Goal: Task Accomplishment & Management: Complete application form

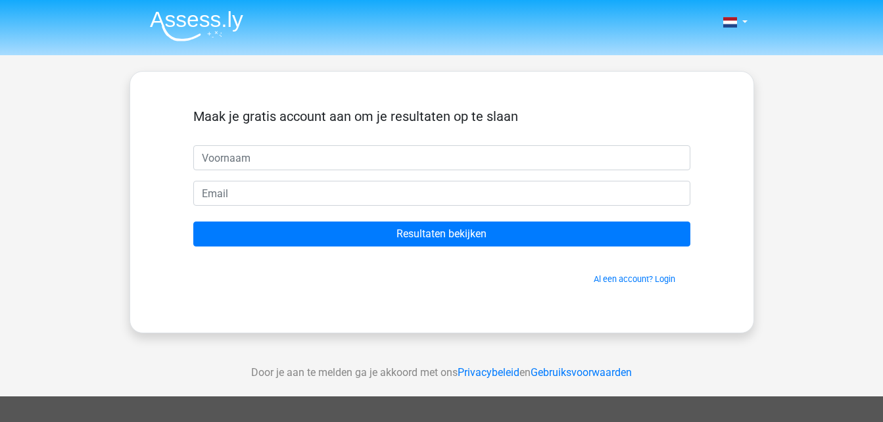
click at [306, 155] on input "text" at bounding box center [441, 157] width 497 height 25
type input "Rachel"
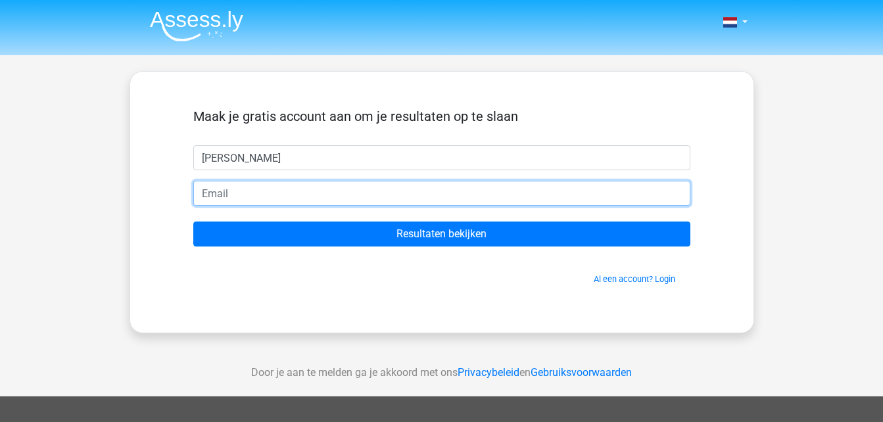
type input "[EMAIL_ADDRESS][DOMAIN_NAME]"
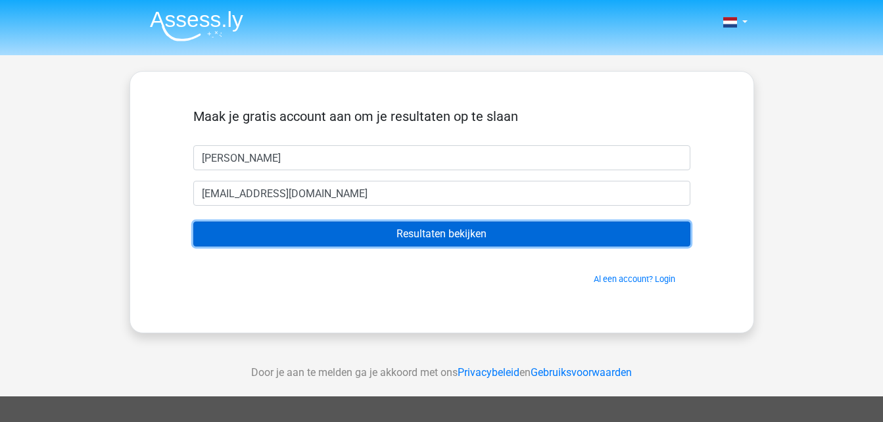
click at [369, 231] on input "Resultaten bekijken" at bounding box center [441, 234] width 497 height 25
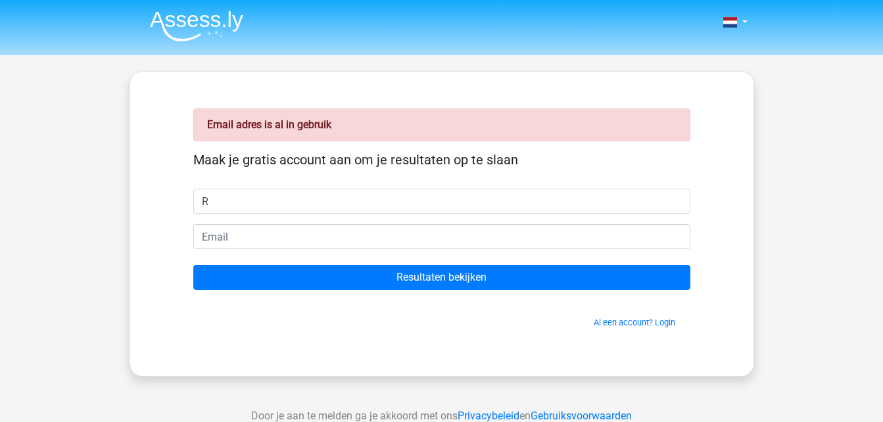
type input "[PERSON_NAME]"
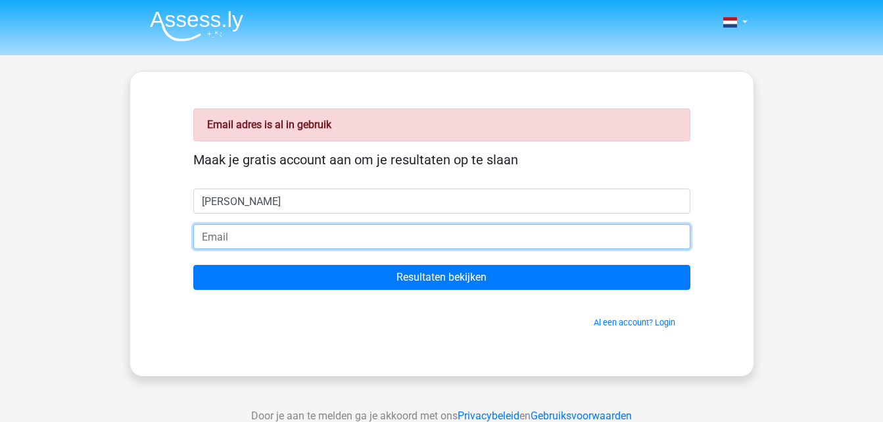
type input "[EMAIL_ADDRESS][DOMAIN_NAME]"
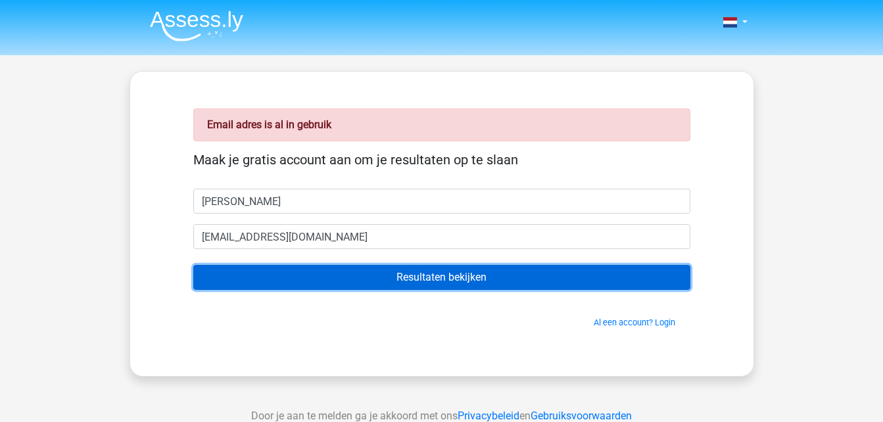
click at [395, 282] on input "Resultaten bekijken" at bounding box center [441, 277] width 497 height 25
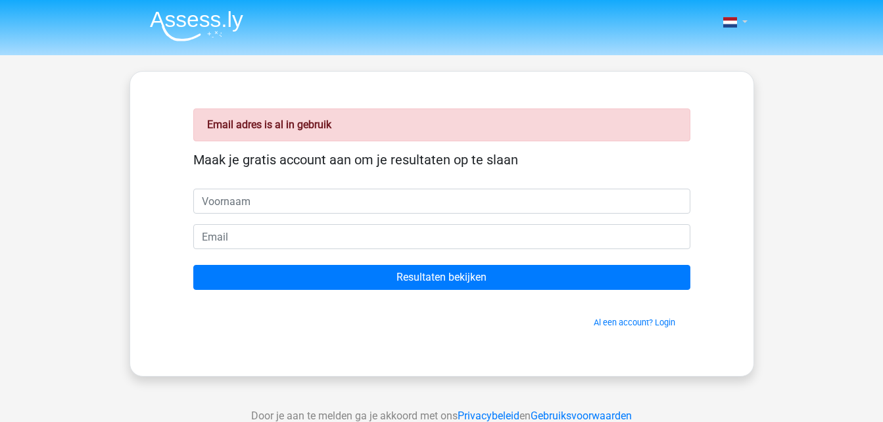
click at [744, 22] on link at bounding box center [731, 22] width 26 height 16
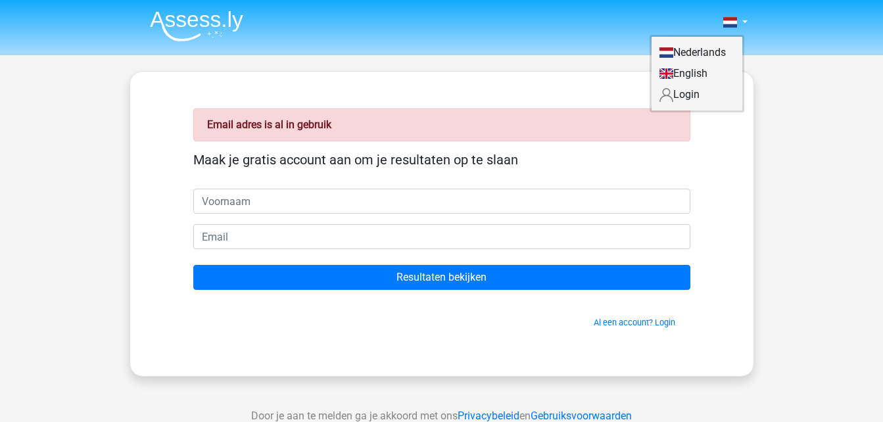
click at [691, 93] on link "Login" at bounding box center [697, 94] width 91 height 21
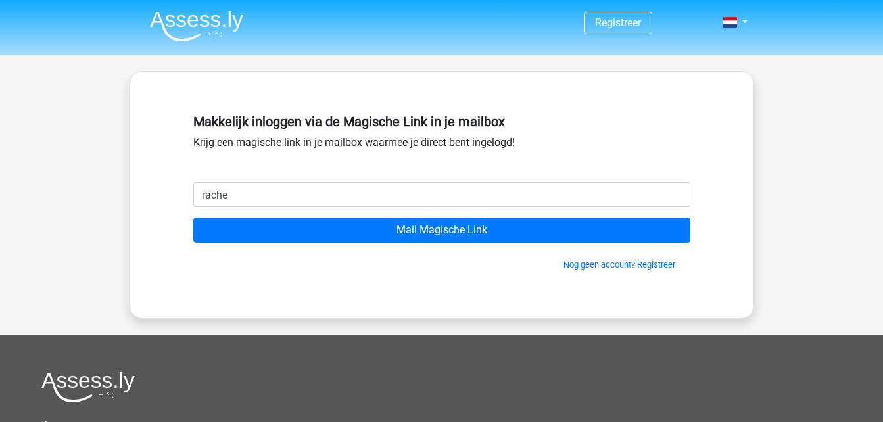
type input "[EMAIL_ADDRESS][DOMAIN_NAME]"
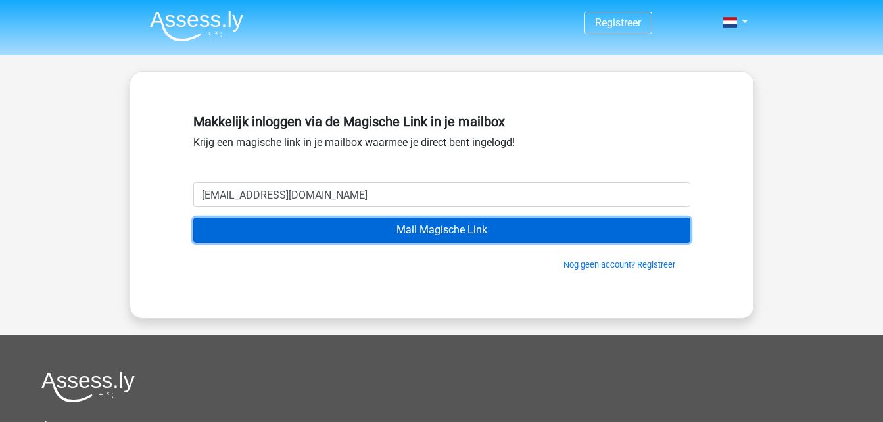
click at [471, 226] on input "Mail Magische Link" at bounding box center [441, 230] width 497 height 25
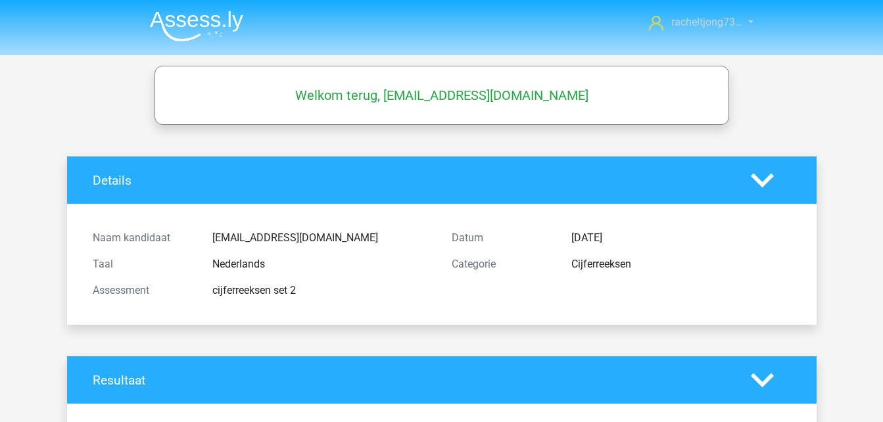
click at [744, 24] on link "racheltjong73…" at bounding box center [694, 22] width 100 height 16
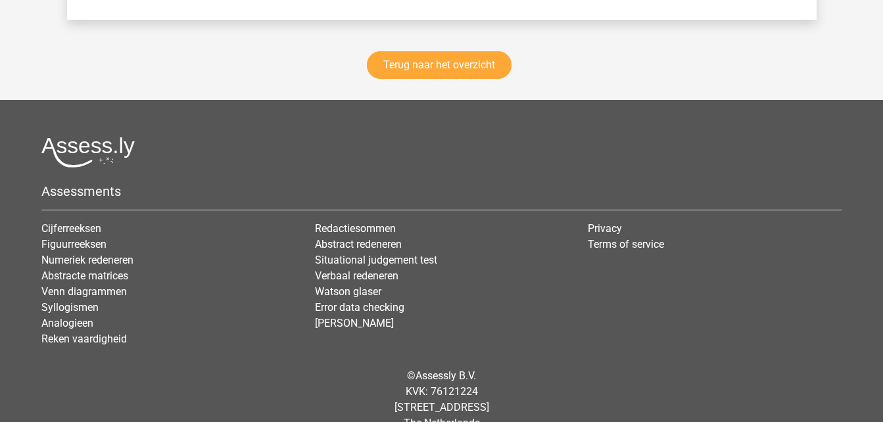
scroll to position [2014, 0]
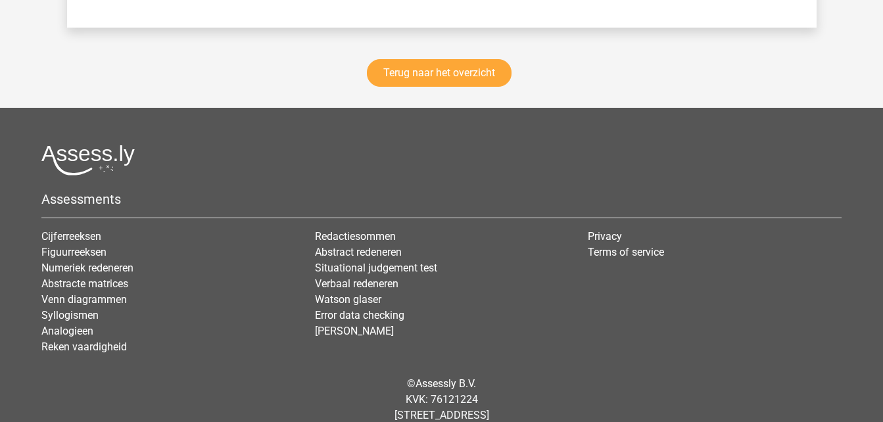
click at [106, 268] on link "Numeriek redeneren" at bounding box center [87, 268] width 92 height 12
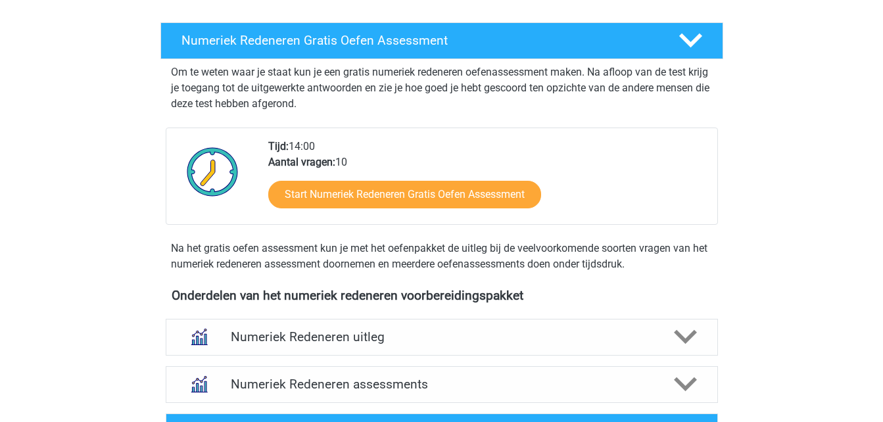
scroll to position [253, 0]
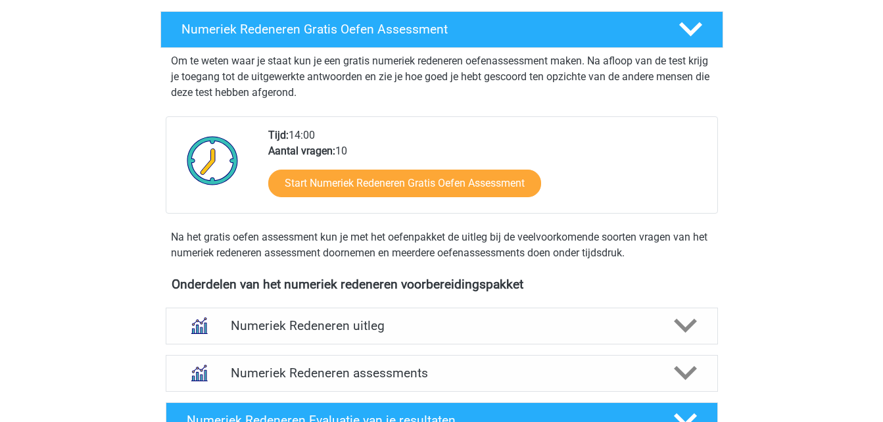
click at [686, 320] on icon at bounding box center [685, 325] width 23 height 23
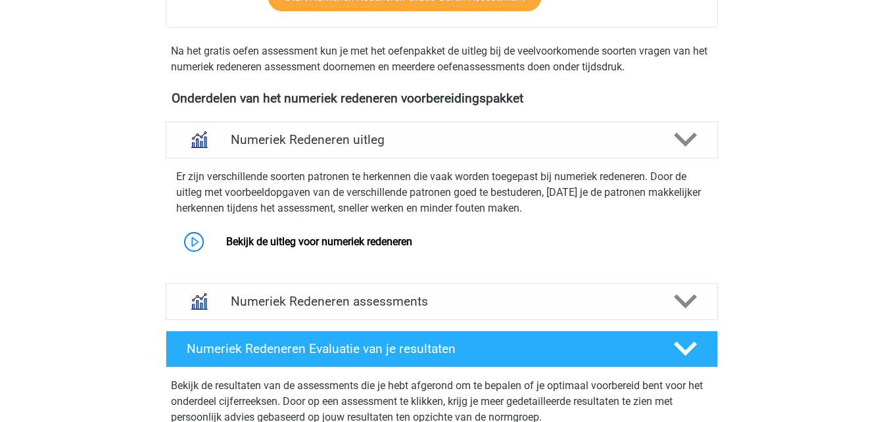
scroll to position [452, 0]
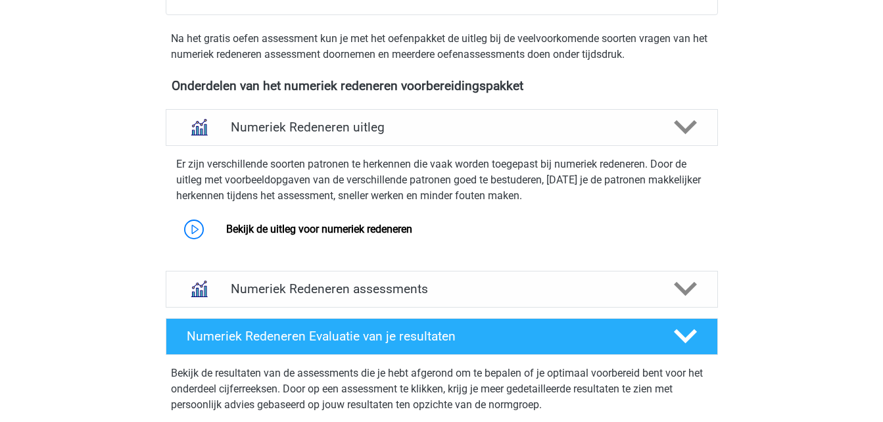
click at [387, 229] on link "Bekijk de uitleg voor numeriek redeneren" at bounding box center [319, 229] width 186 height 12
